Goal: Transaction & Acquisition: Purchase product/service

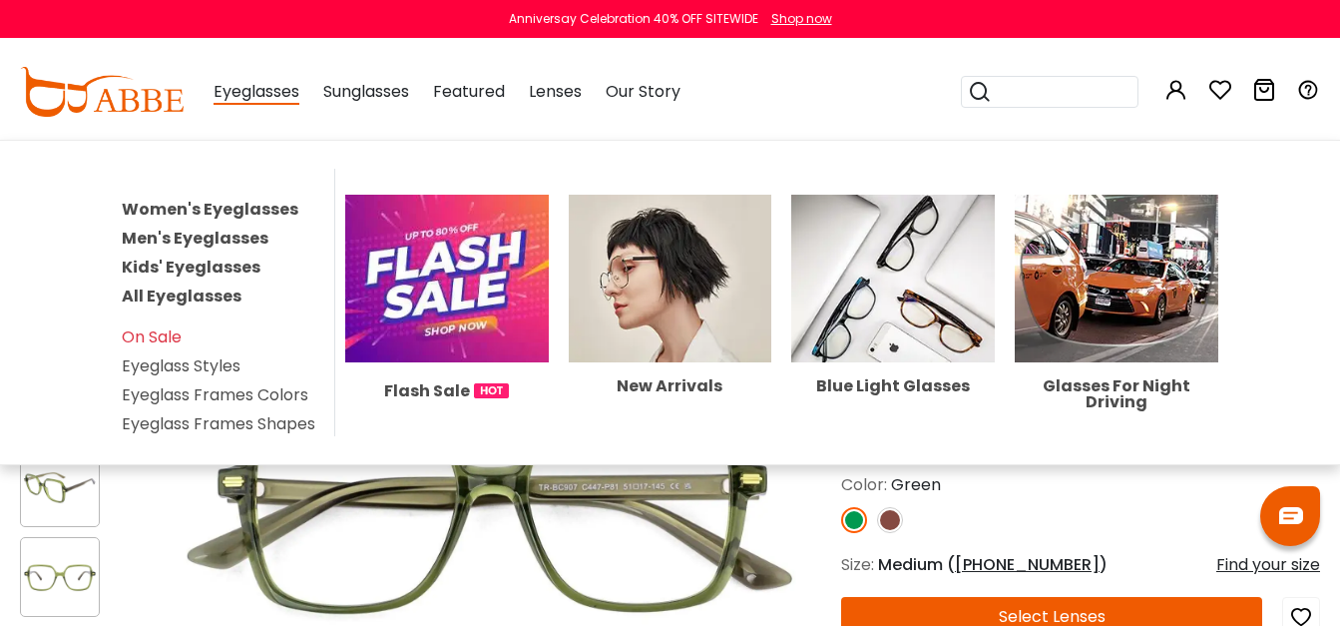
click at [244, 206] on link "Women's Eyeglasses" at bounding box center [210, 209] width 177 height 23
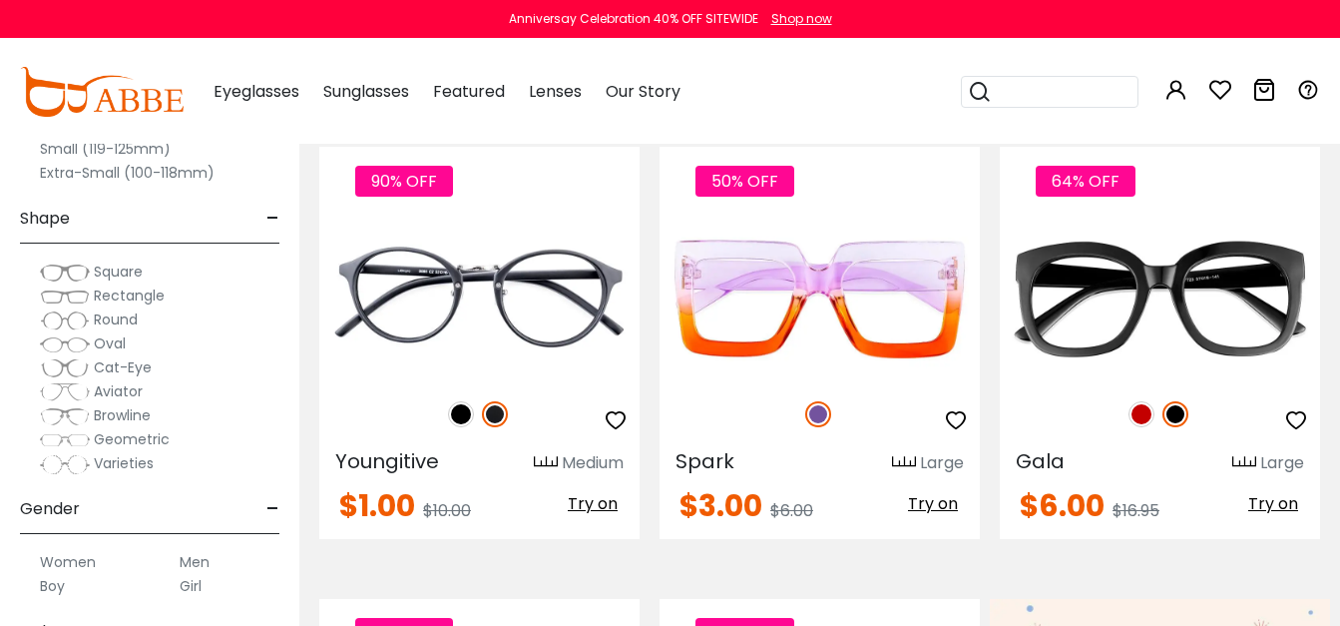
scroll to position [462, 0]
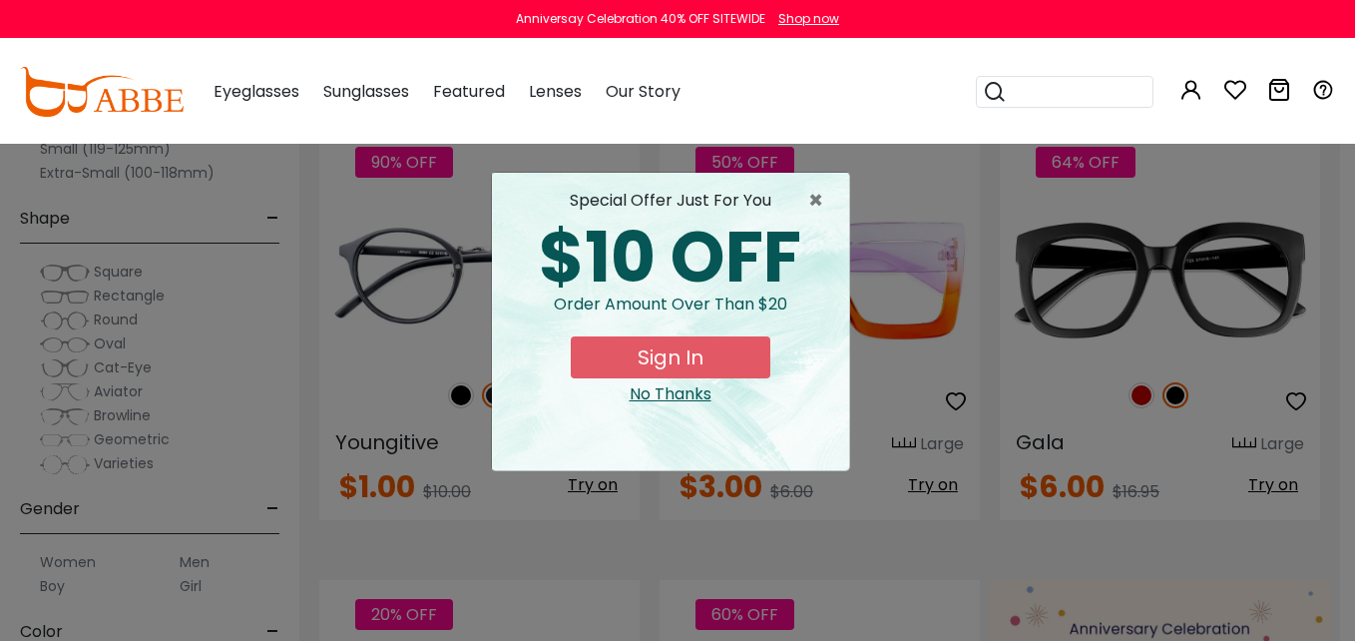
click at [657, 391] on div "No Thanks" at bounding box center [670, 394] width 325 height 24
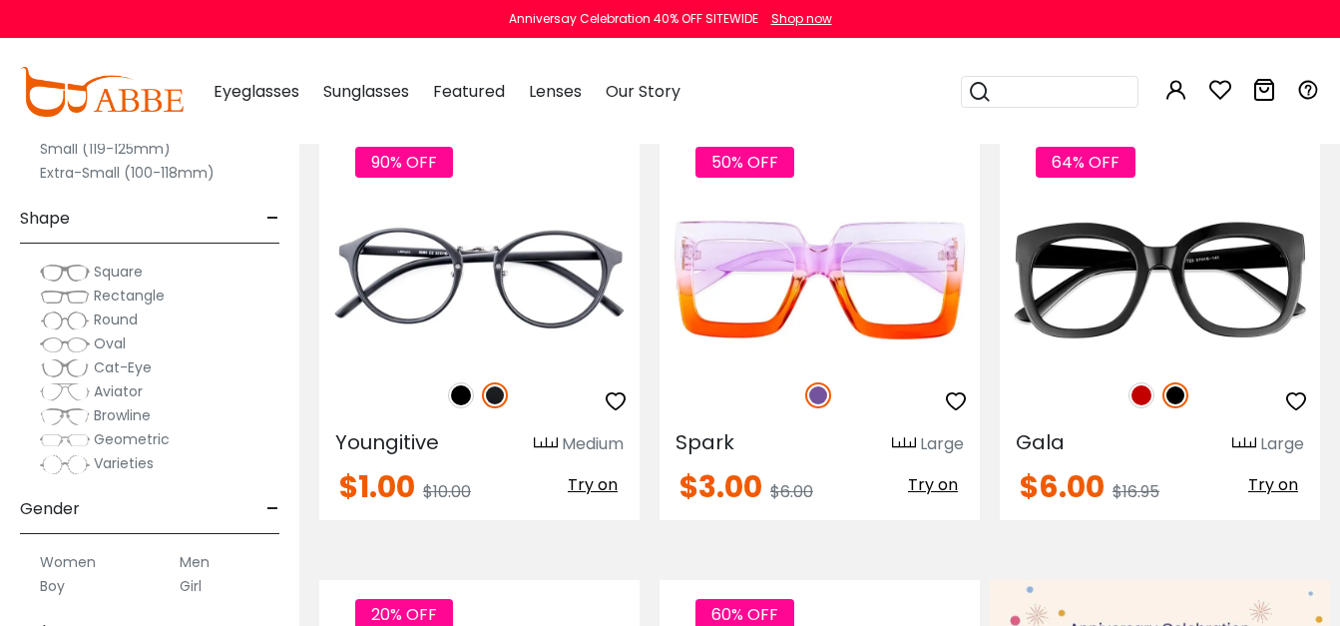
click at [65, 438] on img at bounding box center [65, 440] width 50 height 20
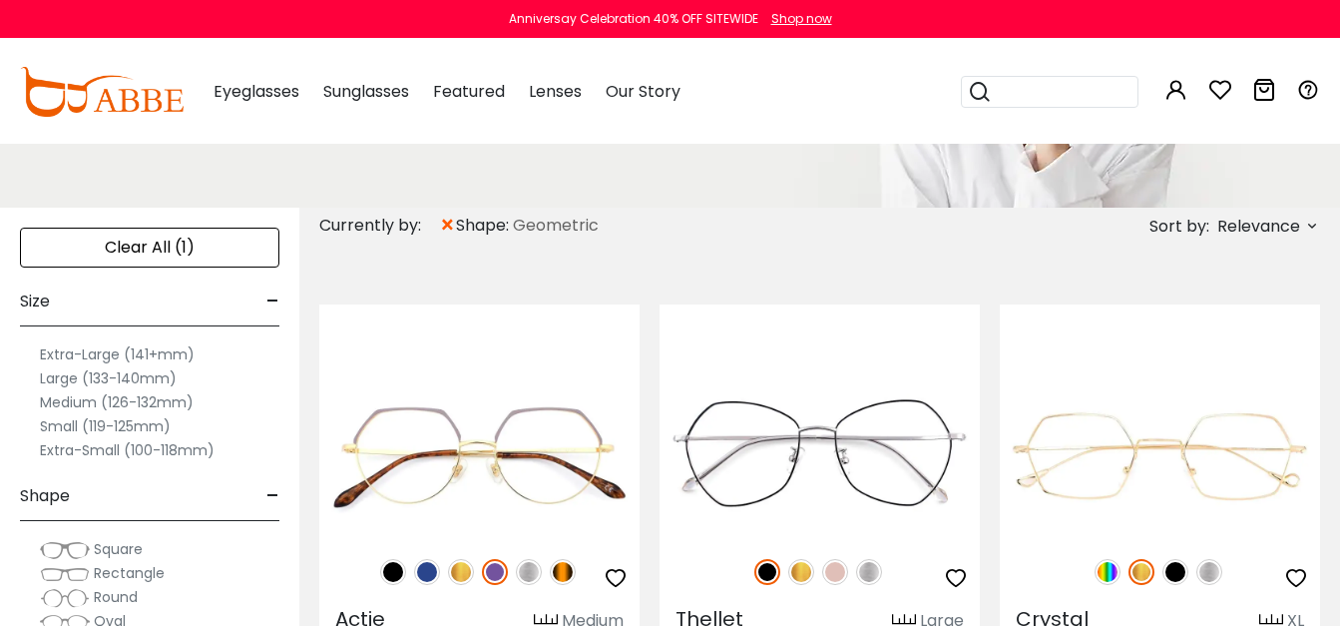
scroll to position [342, 0]
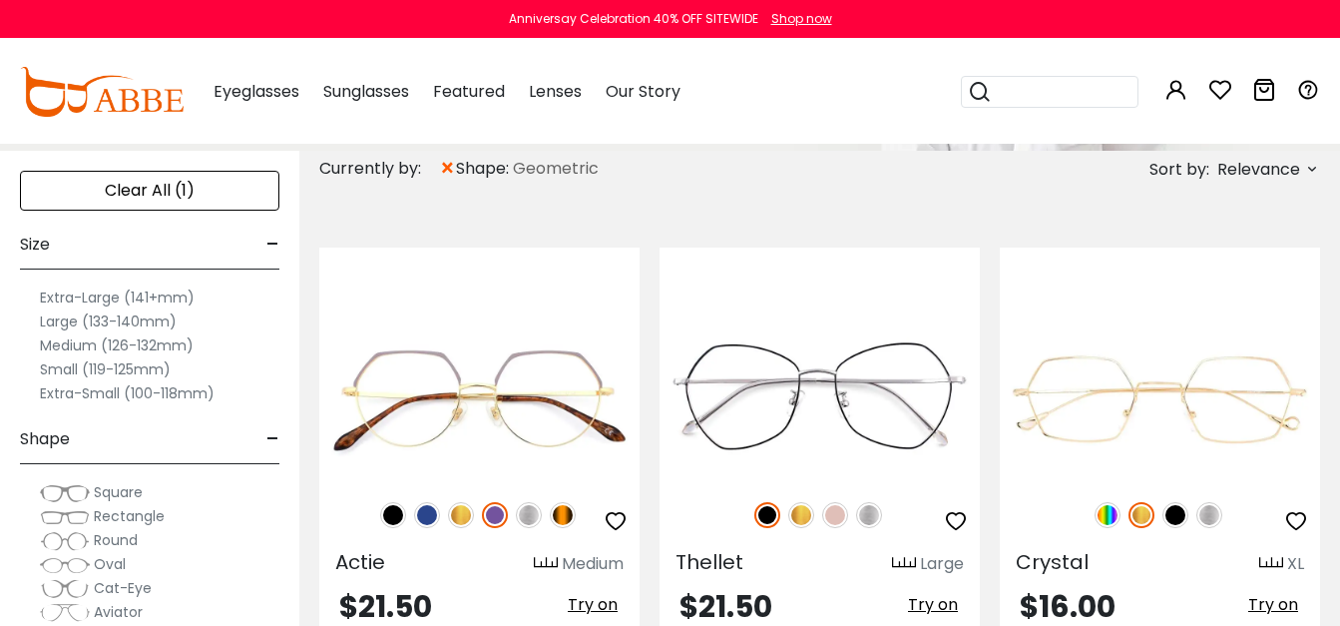
click at [52, 316] on label "Large (133-140mm)" at bounding box center [108, 321] width 137 height 24
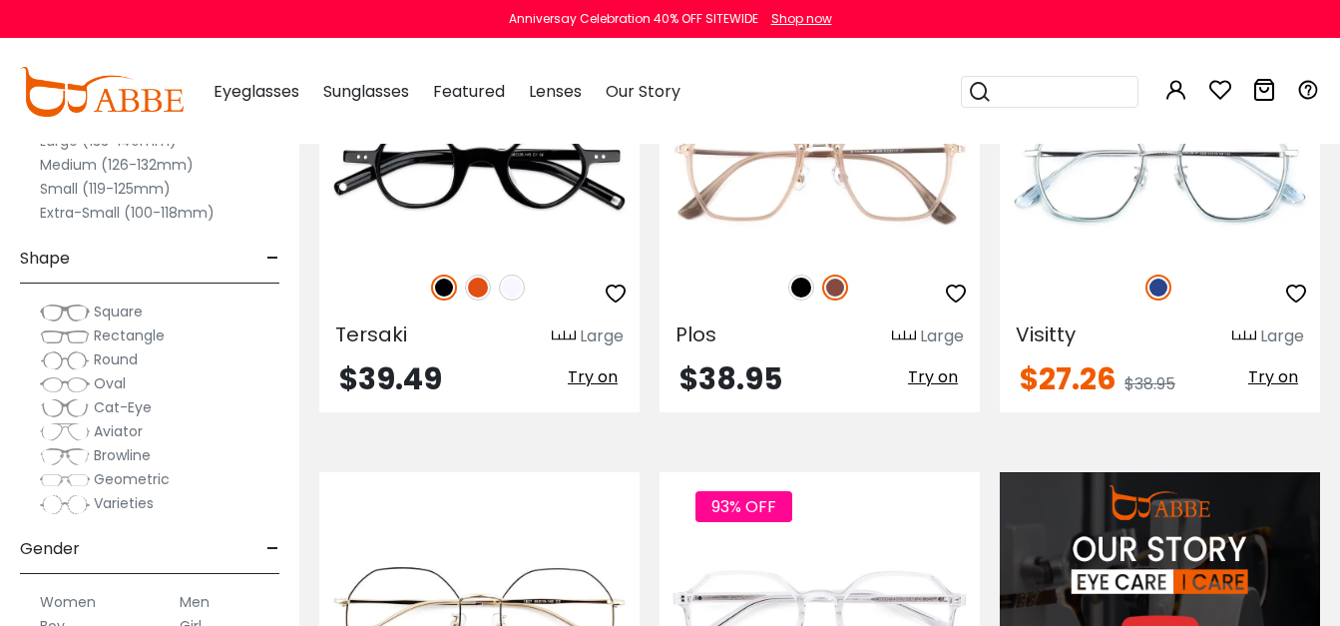
scroll to position [1585, 0]
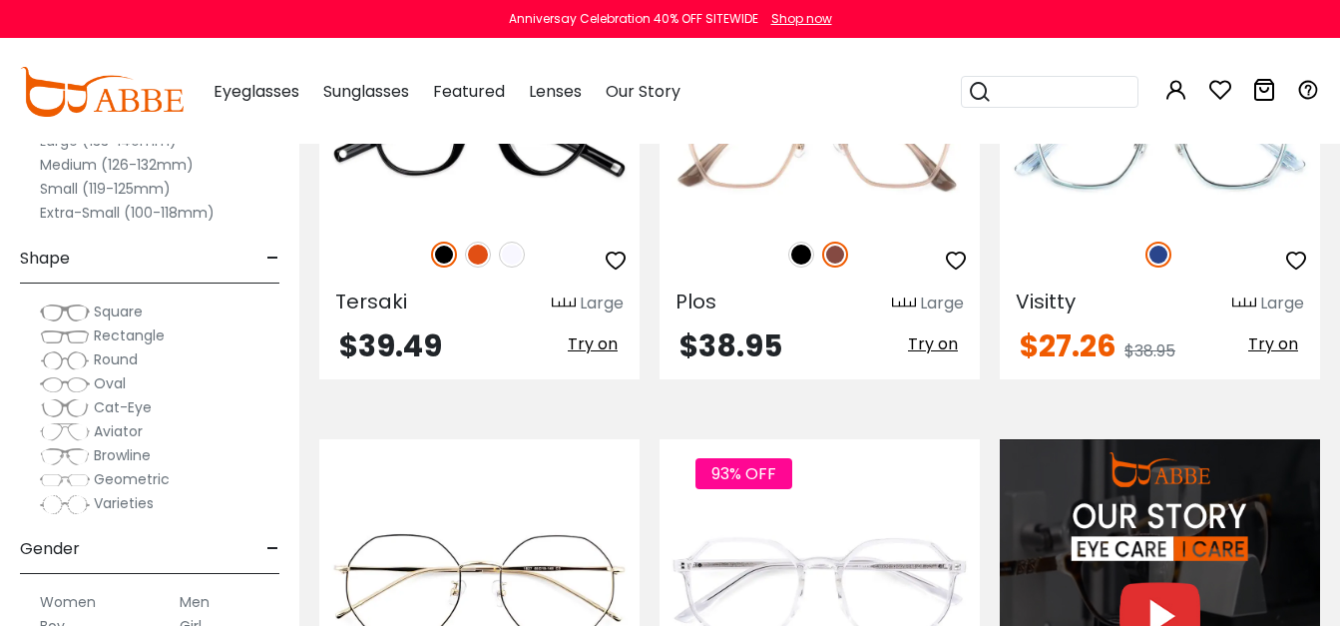
click at [290, 594] on div "Clear All (2) Size - Extra-Large (141+mm) Large (133-140mm) Medium (126-132mm) …" at bounding box center [149, 298] width 299 height 656
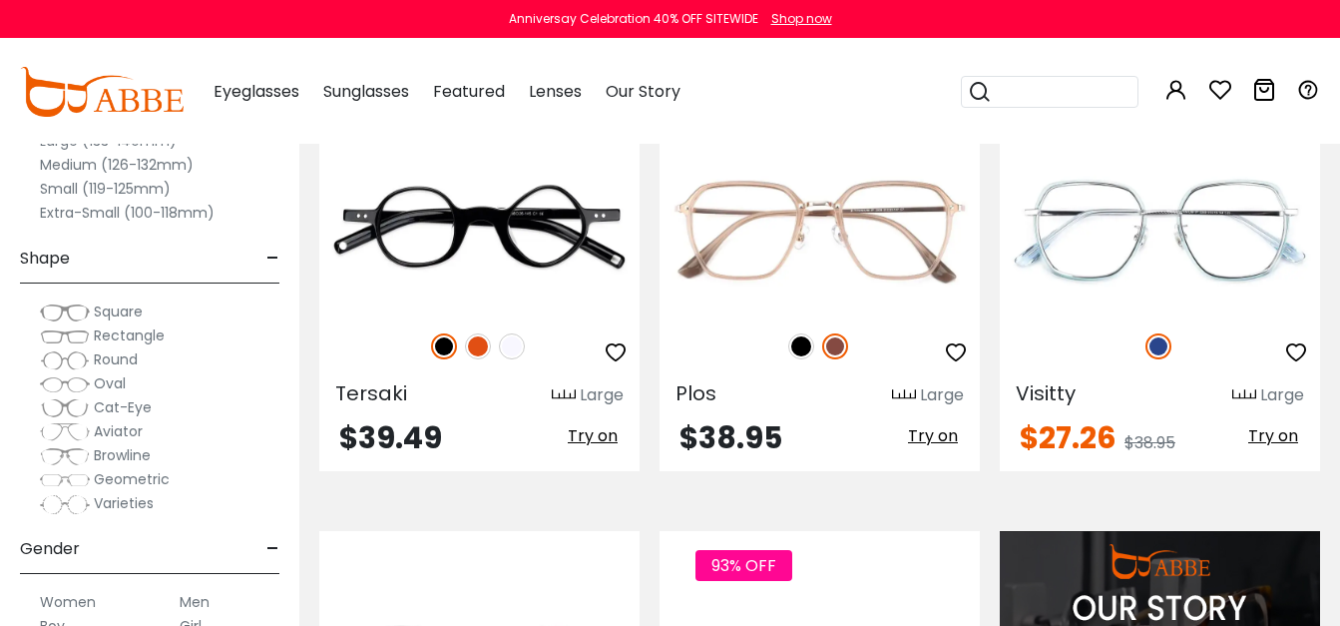
scroll to position [1478, 0]
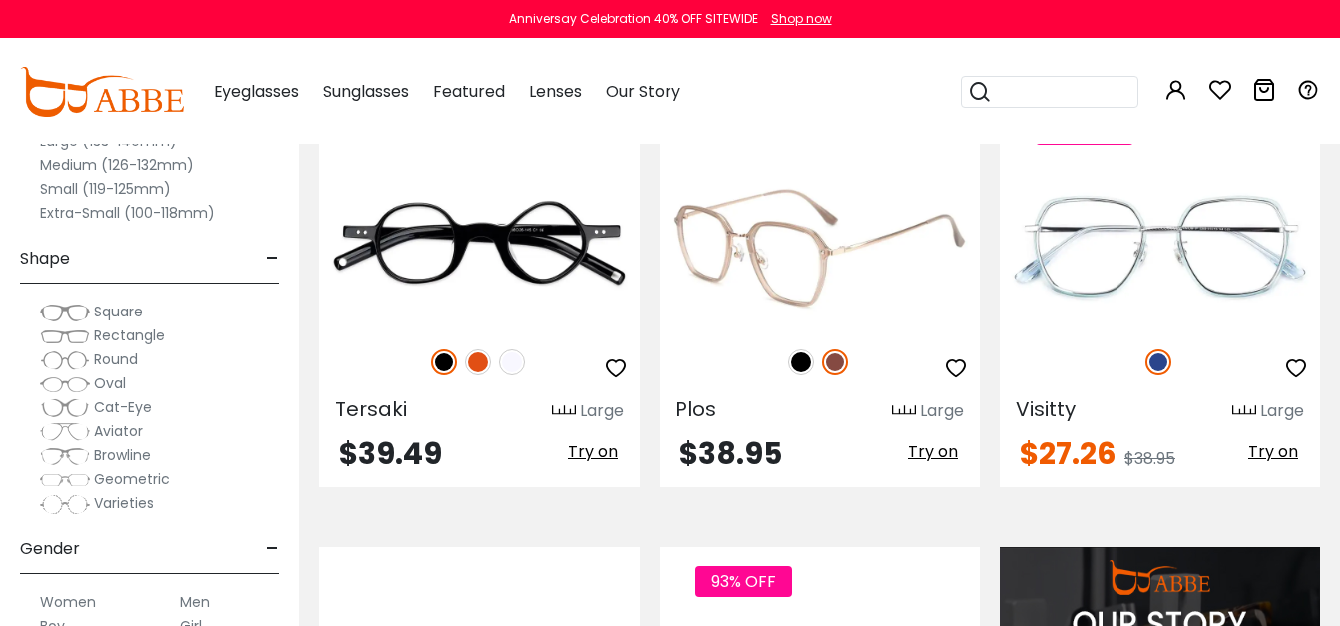
click at [799, 356] on img at bounding box center [801, 362] width 26 height 26
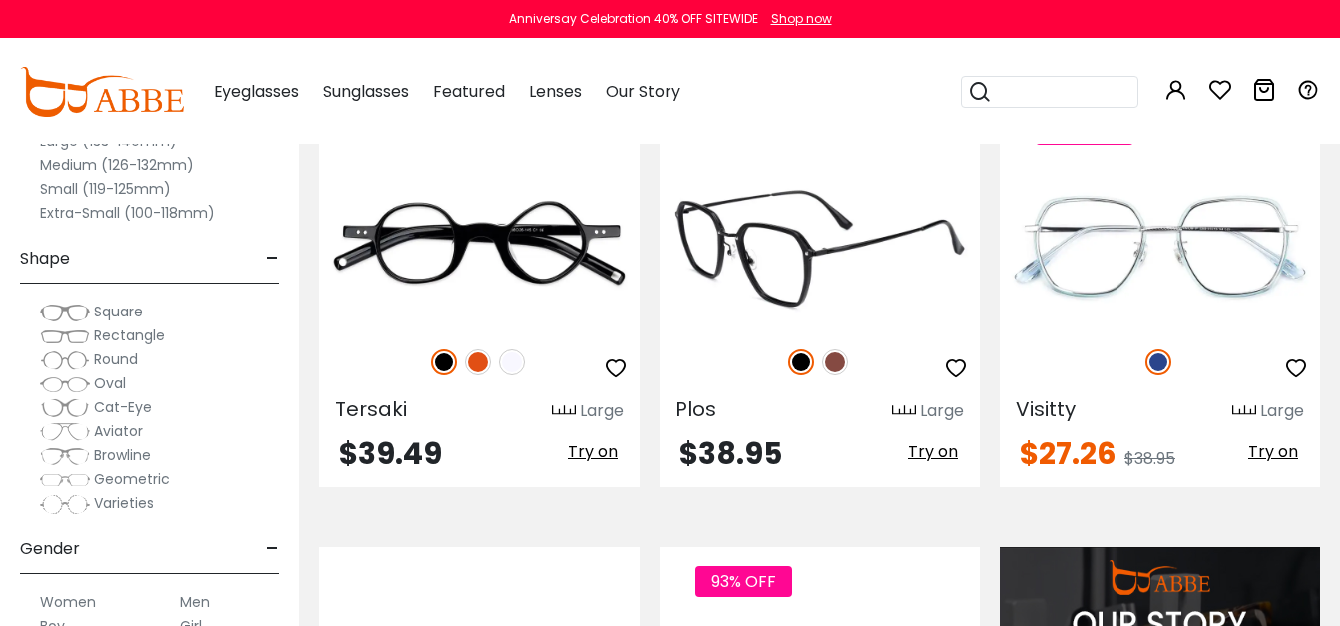
click at [841, 361] on img at bounding box center [835, 362] width 26 height 26
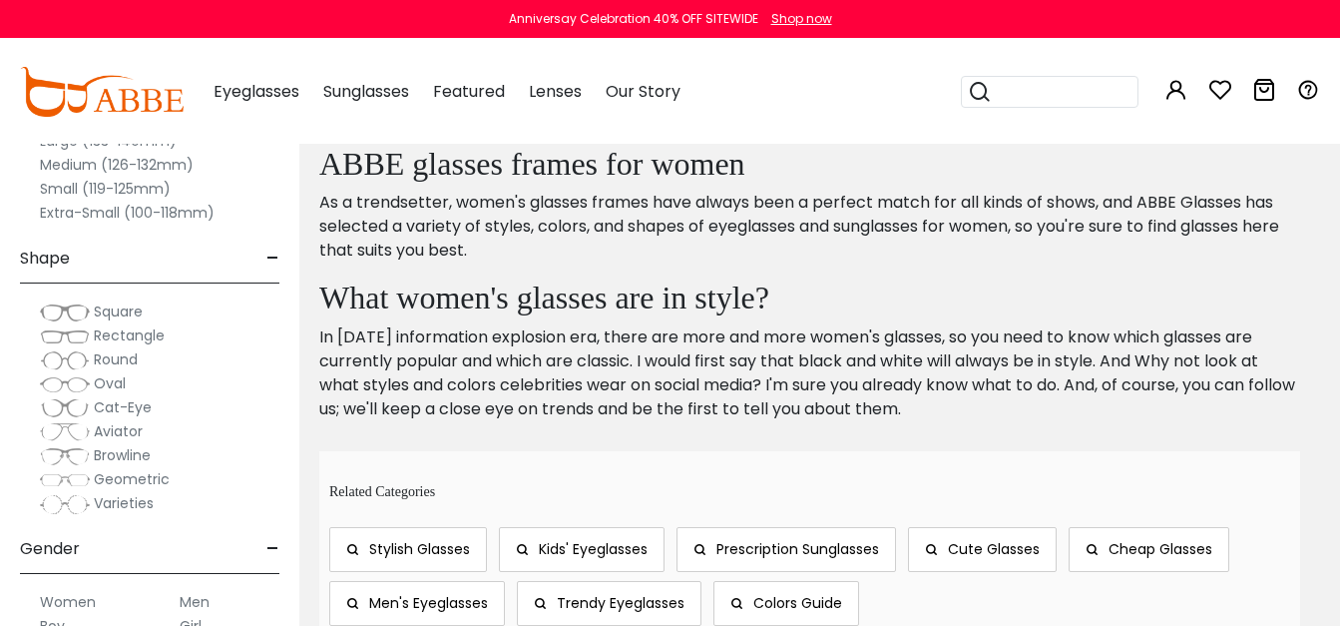
scroll to position [3394, 0]
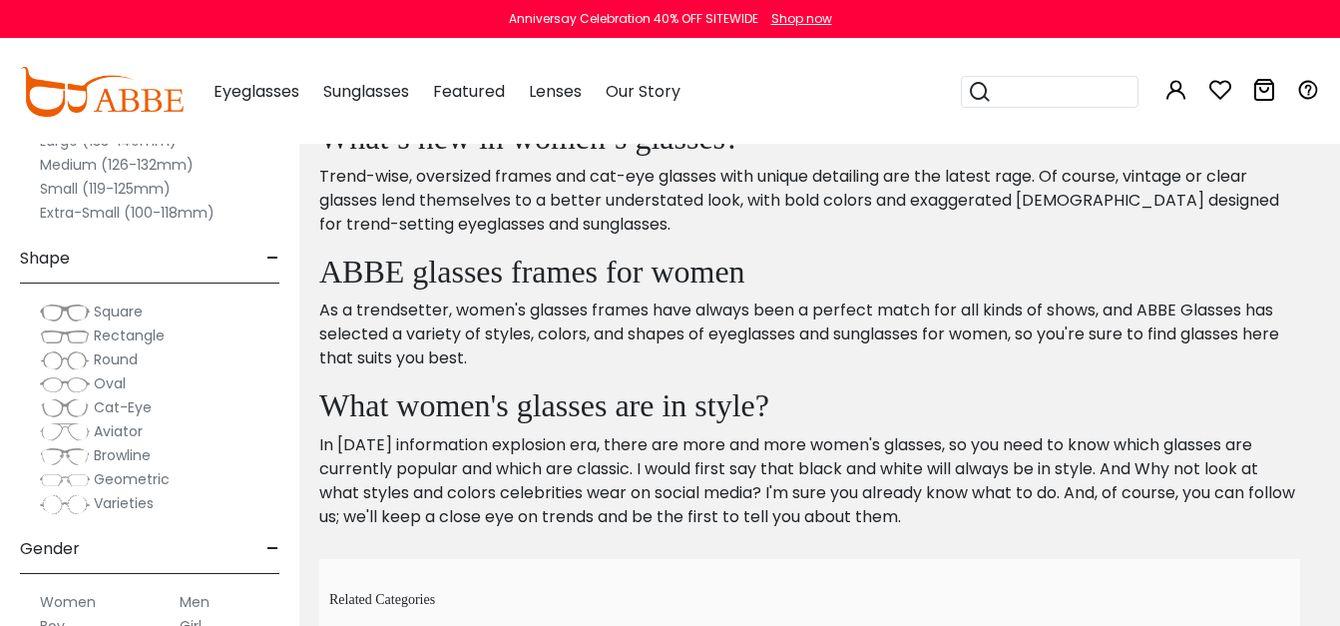
click at [119, 503] on span "Varieties" at bounding box center [124, 503] width 60 height 20
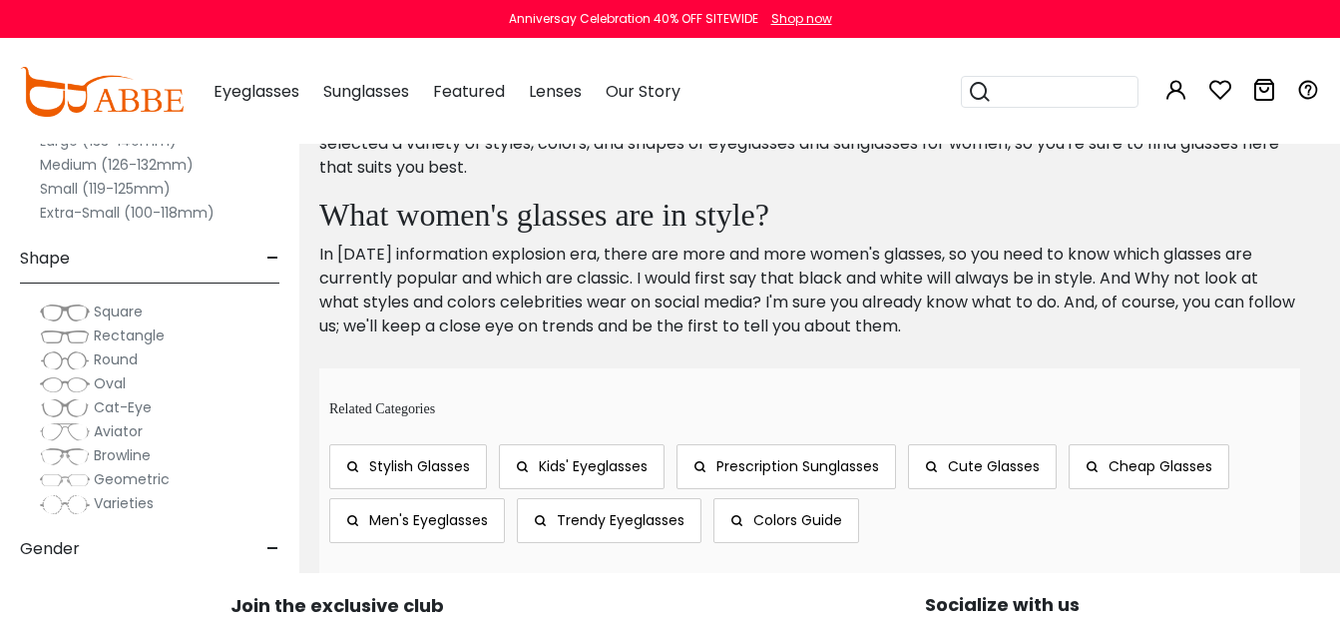
scroll to position [3727, 0]
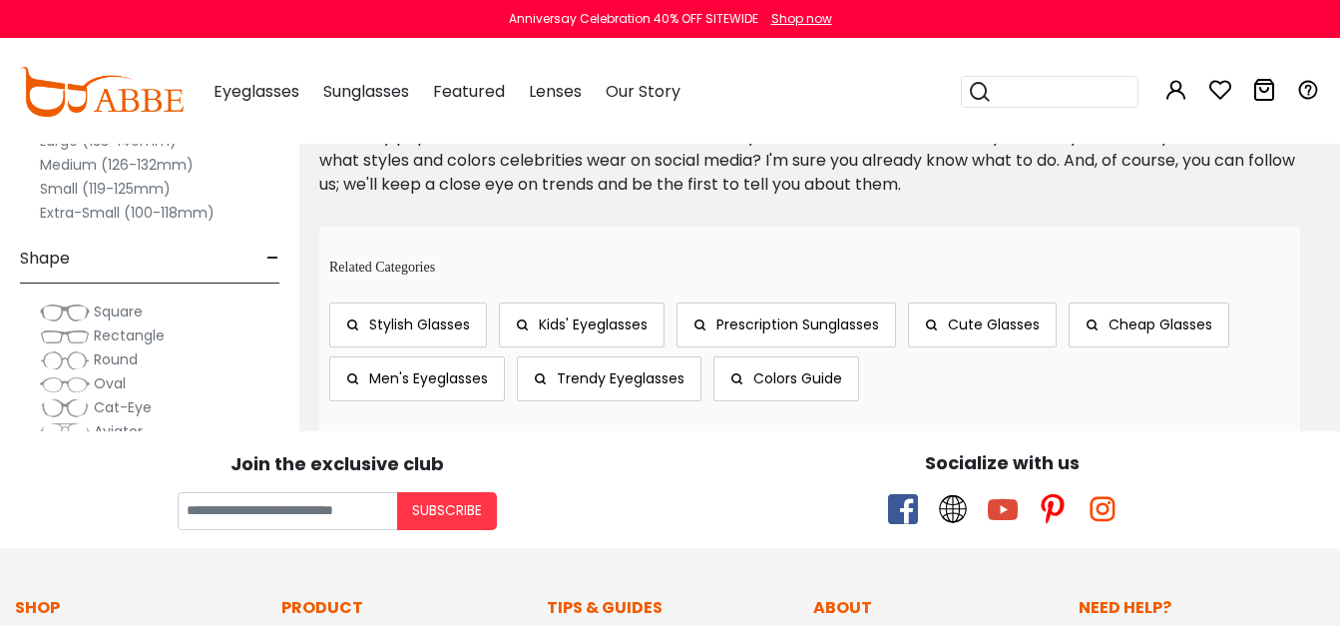
click at [610, 379] on span "Trendy Eyeglasses" at bounding box center [621, 378] width 128 height 20
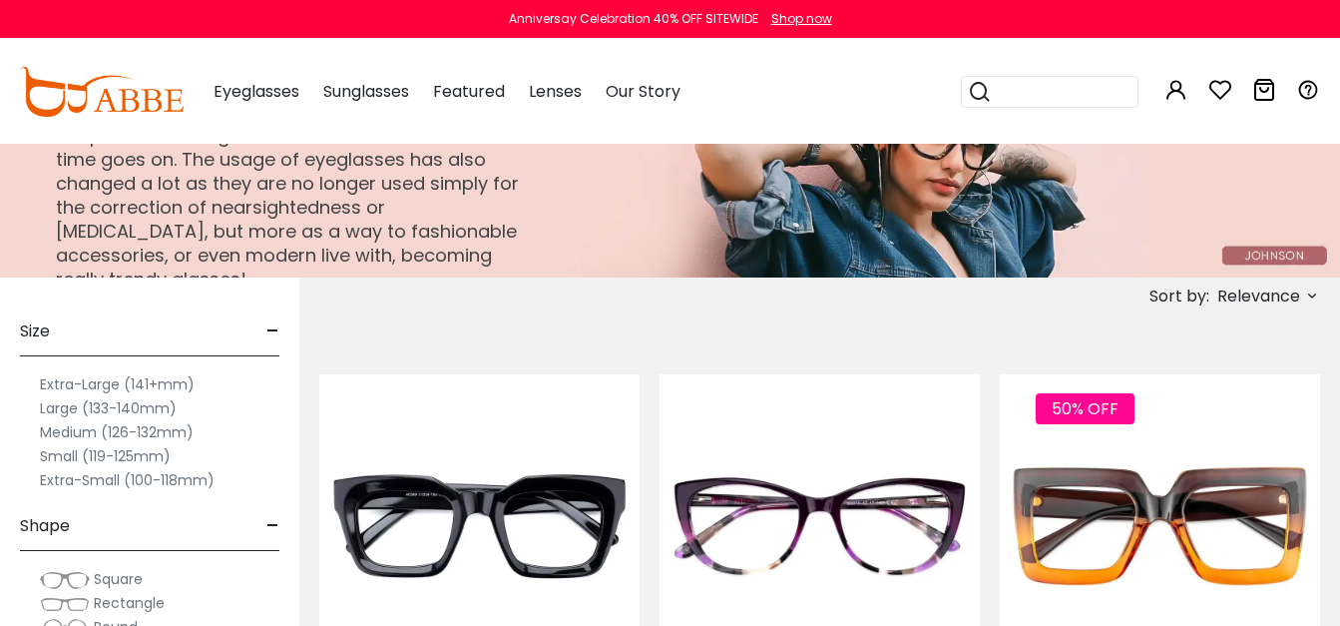
scroll to position [255, 0]
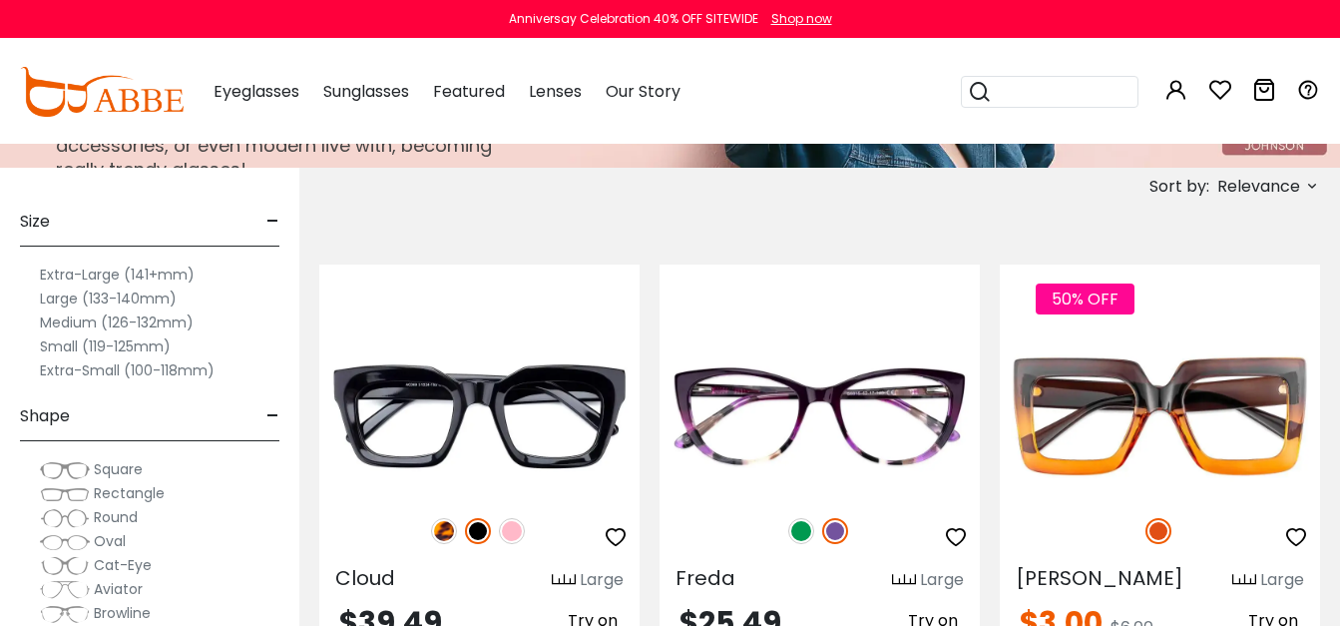
click at [53, 294] on label "Large (133-140mm)" at bounding box center [108, 298] width 137 height 24
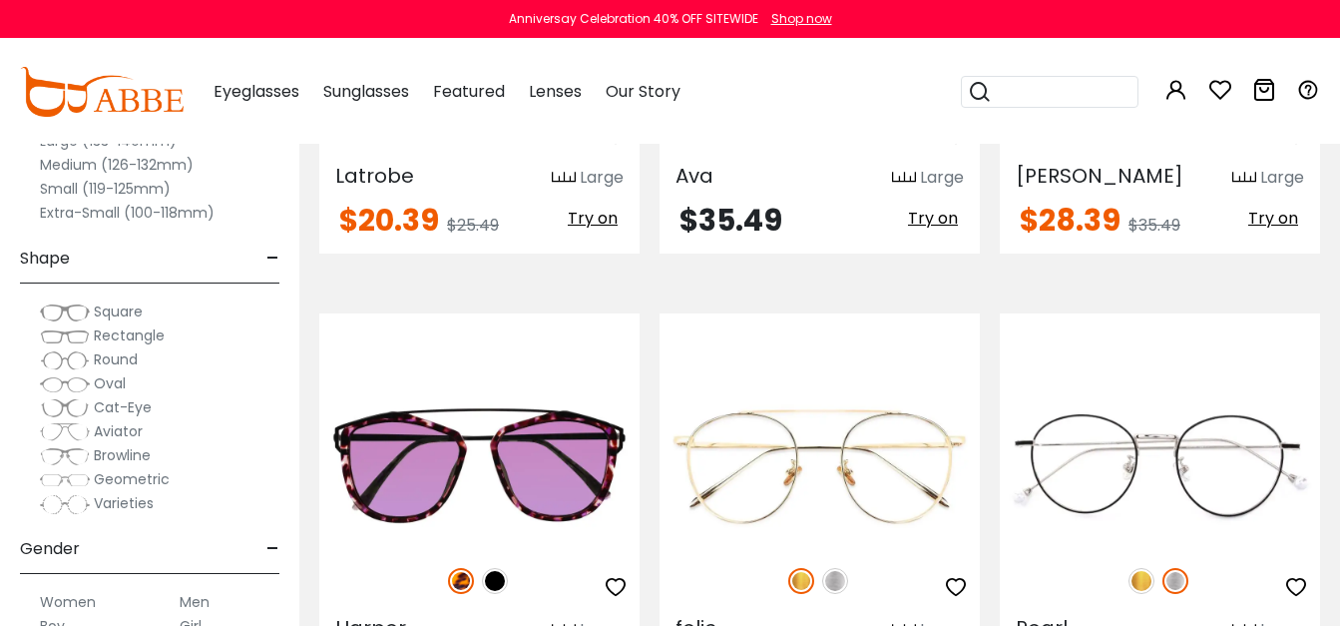
scroll to position [2643, 0]
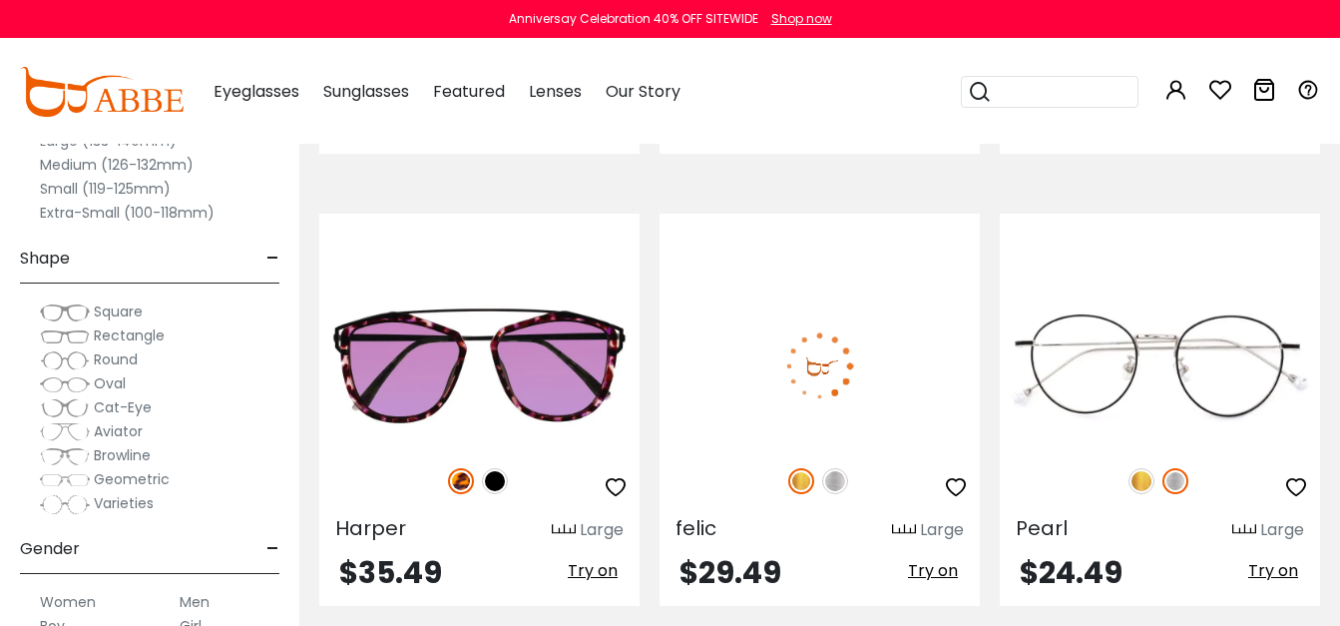
click at [829, 480] on img at bounding box center [835, 481] width 26 height 26
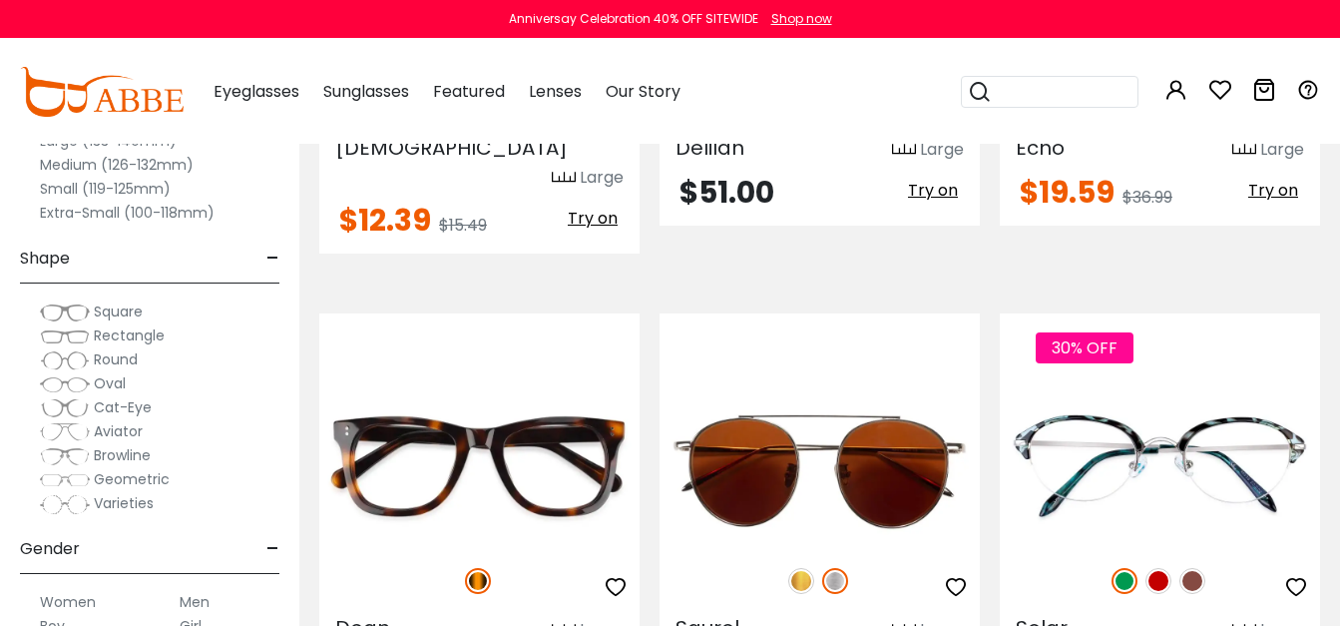
scroll to position [4522, 0]
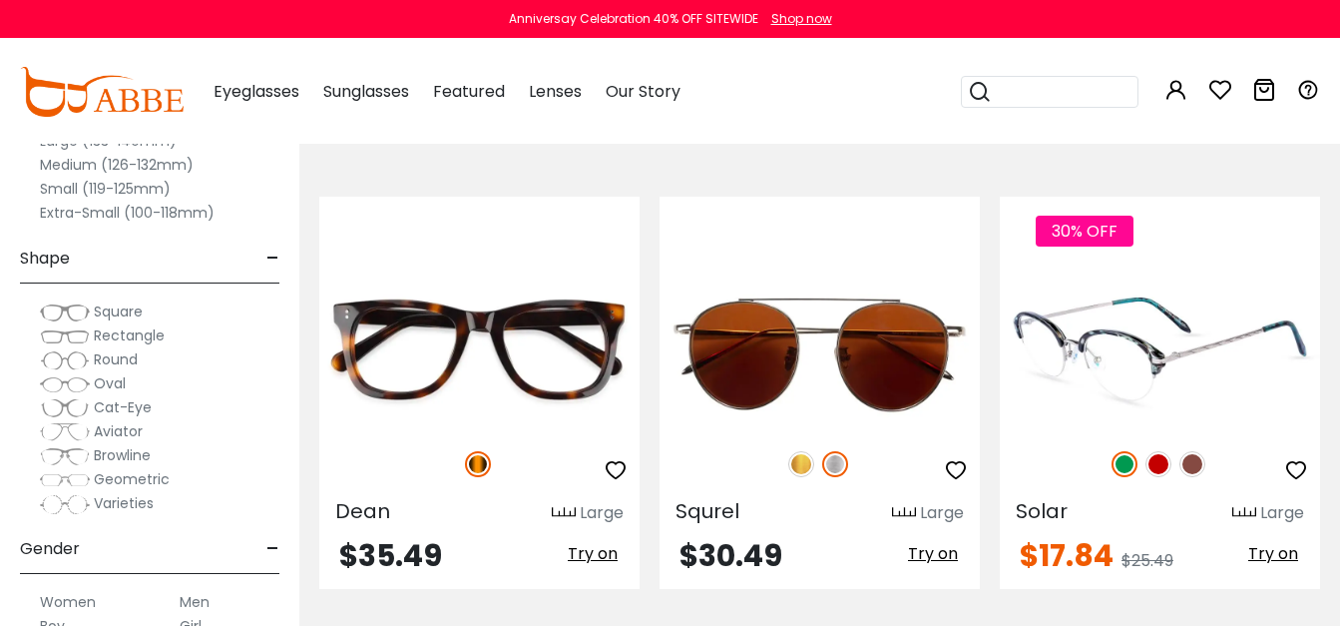
click at [1195, 451] on img at bounding box center [1192, 464] width 26 height 26
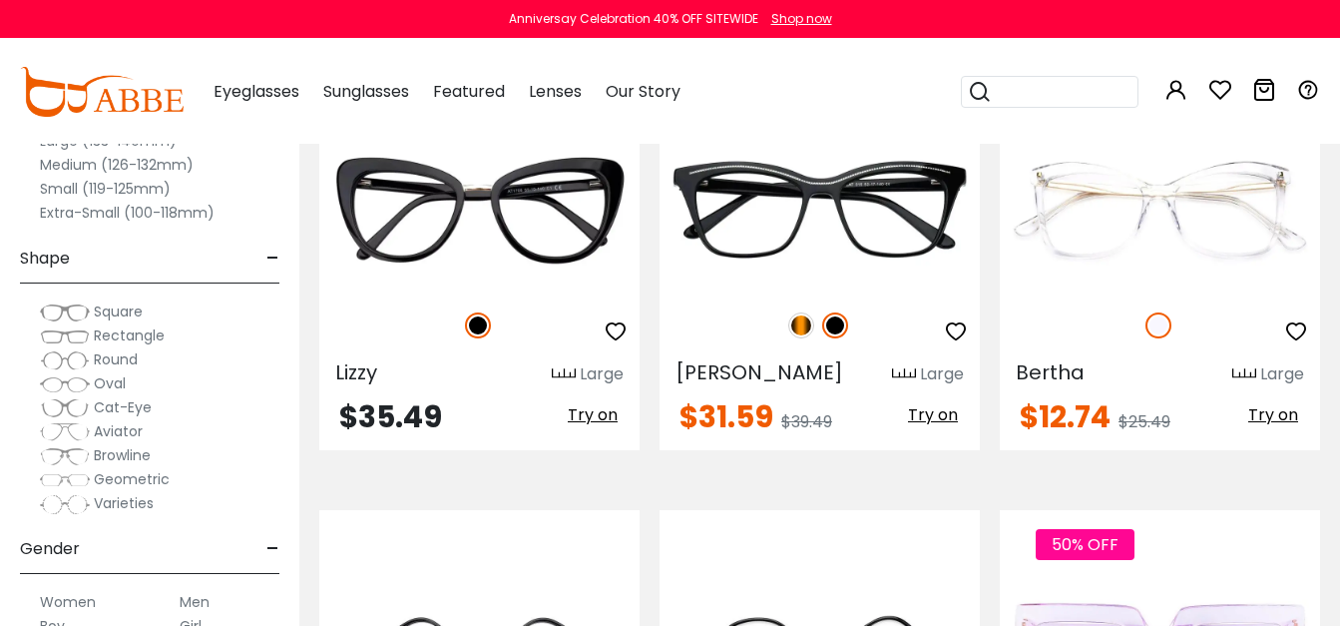
scroll to position [6649, 0]
